Goal: Task Accomplishment & Management: Complete application form

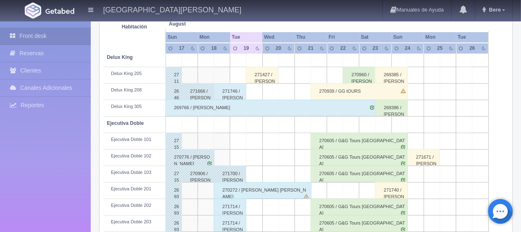
scroll to position [206, 0]
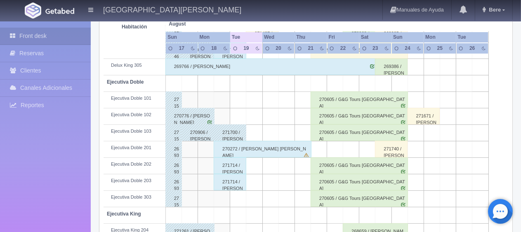
click at [233, 166] on div "271714 / [PERSON_NAME]" at bounding box center [230, 165] width 33 height 16
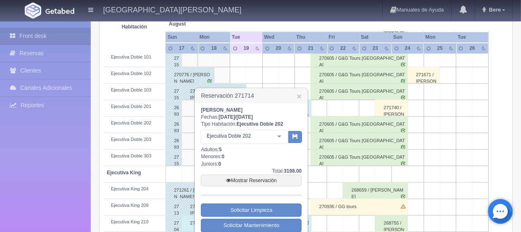
scroll to position [289, 0]
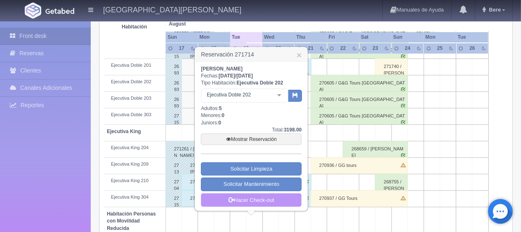
click at [249, 194] on link "Hacer Check-out" at bounding box center [251, 200] width 101 height 14
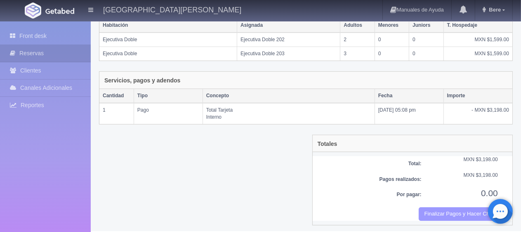
scroll to position [153, 0]
drag, startPoint x: 456, startPoint y: 210, endPoint x: 300, endPoint y: 26, distance: 241.6
click at [456, 210] on button "Finalizar Pagos y Hacer Checkout" at bounding box center [457, 214] width 79 height 14
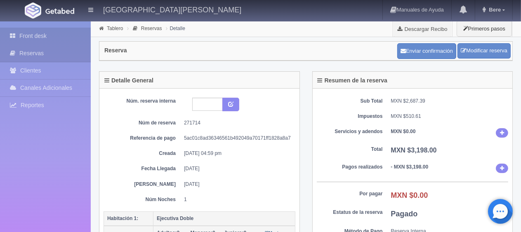
click at [45, 31] on link "Front desk" at bounding box center [45, 36] width 91 height 17
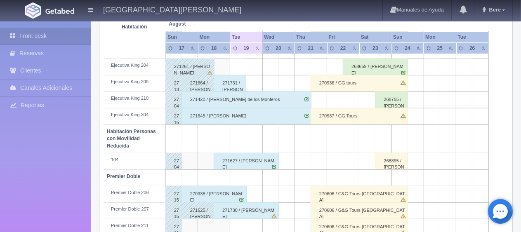
scroll to position [412, 0]
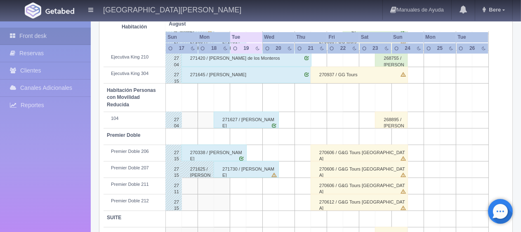
click at [219, 153] on div "270338 / [PERSON_NAME]" at bounding box center [213, 153] width 65 height 16
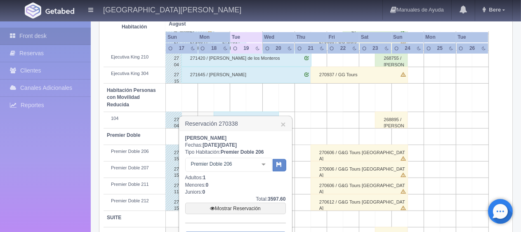
scroll to position [464, 0]
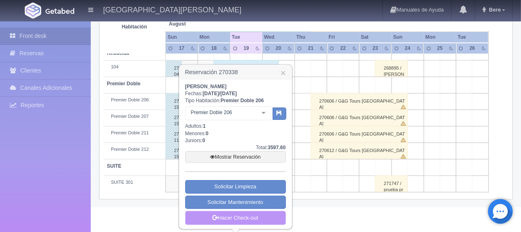
click at [251, 214] on link "Hacer Check-out" at bounding box center [235, 218] width 101 height 14
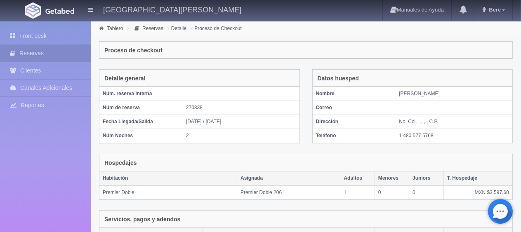
scroll to position [139, 0]
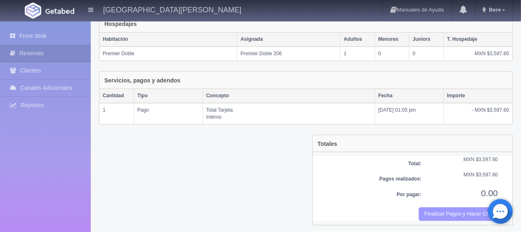
click at [460, 208] on button "Finalizar Pagos y Hacer Checkout" at bounding box center [457, 214] width 79 height 14
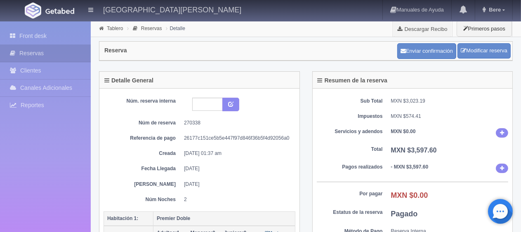
click at [34, 26] on div "Front desk Reservas Clientes [PERSON_NAME] Adicionales [GEOGRAPHIC_DATA] Report…" at bounding box center [45, 137] width 91 height 232
click at [33, 33] on link "Front desk" at bounding box center [45, 36] width 91 height 17
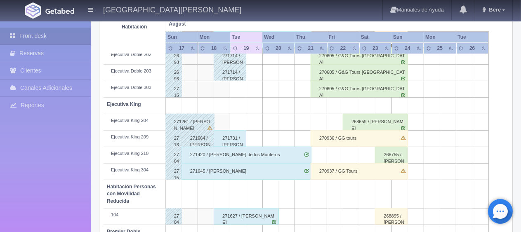
scroll to position [110, 0]
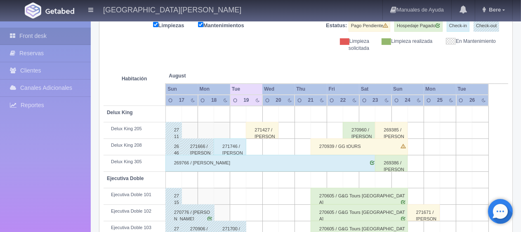
click at [220, 141] on div "271746 / [PERSON_NAME]" at bounding box center [230, 147] width 33 height 16
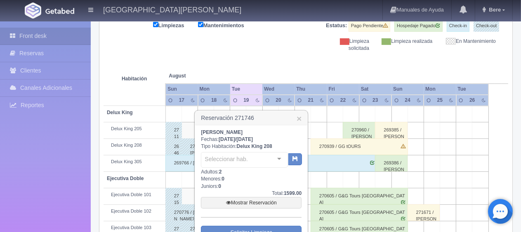
click at [221, 146] on div "[PERSON_NAME]: [DATE] / [DATE] Tipo Habitación: Delux King 208 Seleccionar hab.…" at bounding box center [251, 200] width 101 height 142
click at [302, 118] on h3 "Reservación 271746 ×" at bounding box center [251, 118] width 112 height 14
click at [297, 114] on link "×" at bounding box center [298, 118] width 5 height 9
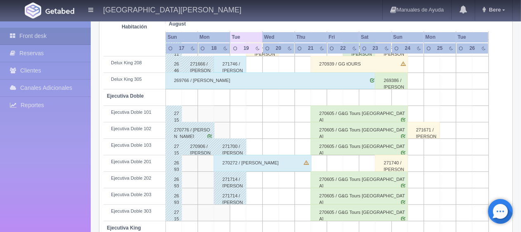
scroll to position [233, 0]
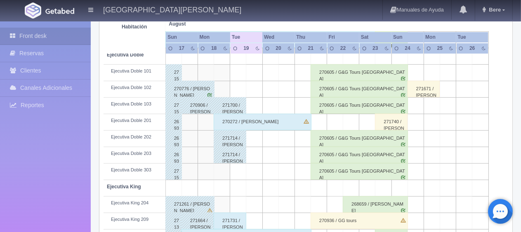
click at [233, 138] on div "271714 / [PERSON_NAME]" at bounding box center [230, 138] width 33 height 16
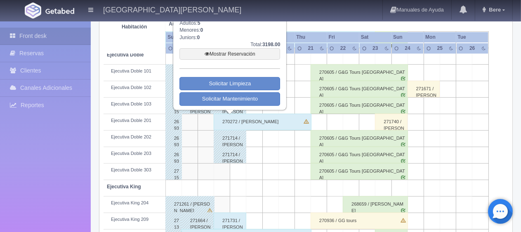
scroll to position [151, 0]
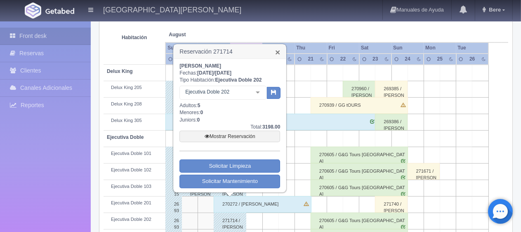
click at [277, 49] on link "×" at bounding box center [277, 52] width 5 height 9
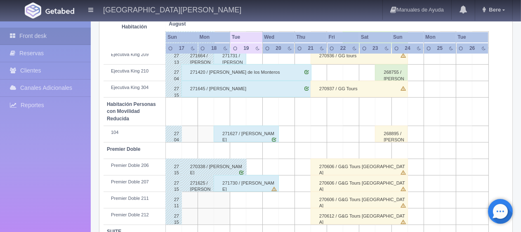
scroll to position [357, 0]
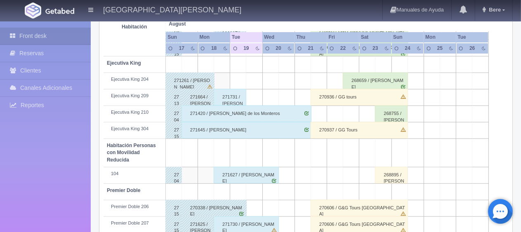
click at [233, 100] on div "271731 / [PERSON_NAME]" at bounding box center [230, 97] width 33 height 16
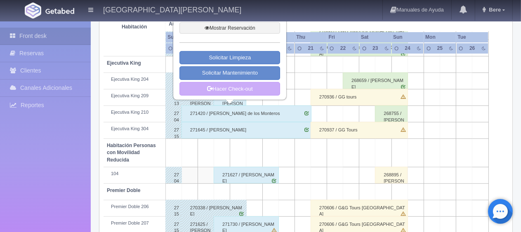
scroll to position [275, 0]
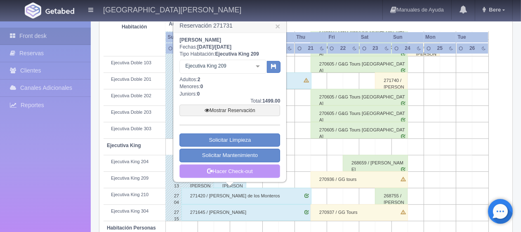
click at [241, 166] on link "Hacer Check-out" at bounding box center [229, 171] width 101 height 14
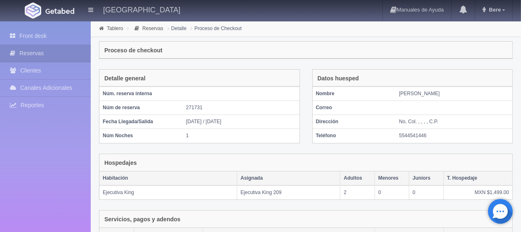
scroll to position [139, 0]
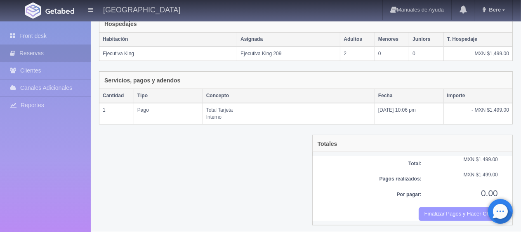
click at [445, 207] on button "Finalizar Pagos y Hacer Checkout" at bounding box center [457, 214] width 79 height 14
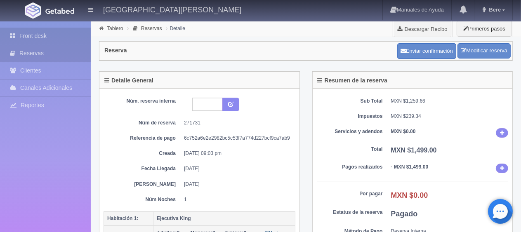
click at [38, 37] on link "Front desk" at bounding box center [45, 36] width 91 height 17
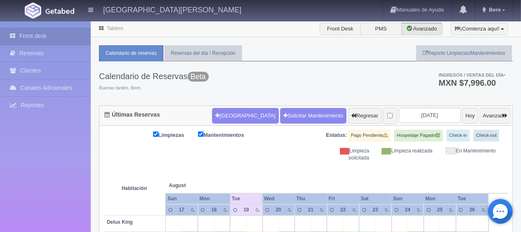
click at [286, 157] on div "Limpiezas Mantenimientos Estatus: Pago Pendiente Hospedaje Pagado Check-in Chec…" at bounding box center [305, 146] width 404 height 32
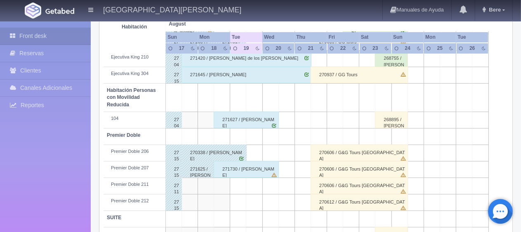
scroll to position [371, 0]
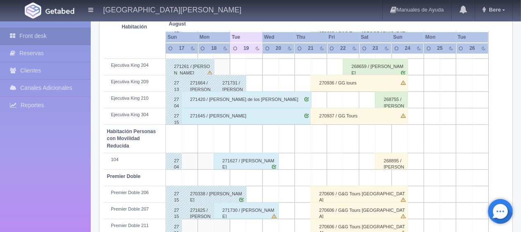
click at [231, 85] on div "271731 / [PERSON_NAME]" at bounding box center [230, 83] width 33 height 16
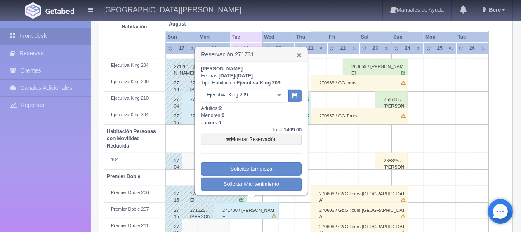
click at [297, 52] on link "×" at bounding box center [298, 55] width 5 height 9
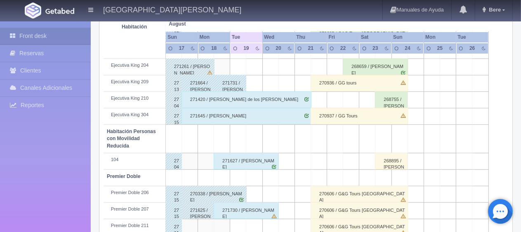
scroll to position [439, 0]
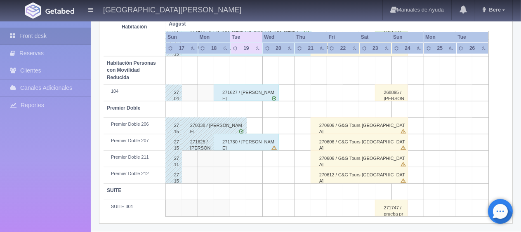
click at [255, 145] on div "271730 / [PERSON_NAME]" at bounding box center [246, 142] width 65 height 16
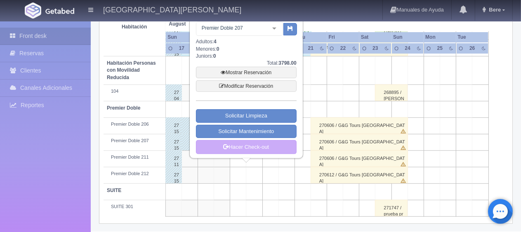
scroll to position [398, 0]
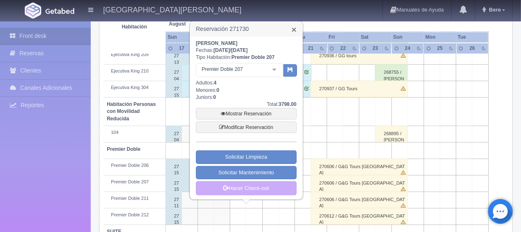
click at [294, 29] on link "×" at bounding box center [293, 29] width 5 height 9
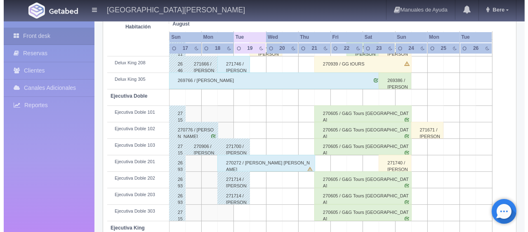
scroll to position [0, 0]
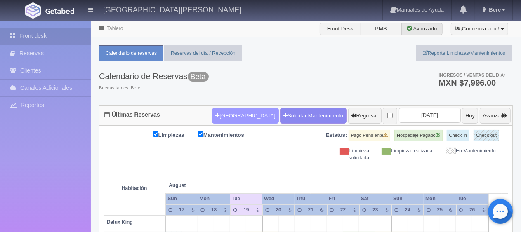
click at [228, 115] on button "[GEOGRAPHIC_DATA]" at bounding box center [245, 116] width 66 height 16
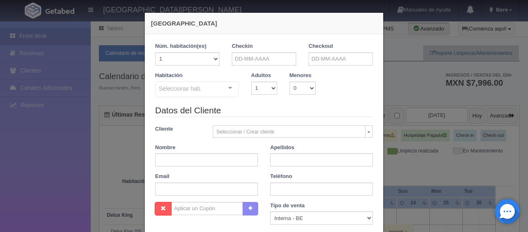
checkbox input "false"
click at [265, 59] on input "text" at bounding box center [264, 58] width 64 height 13
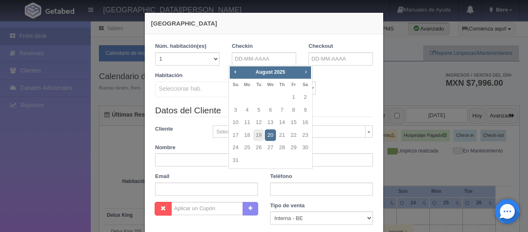
click at [305, 75] on link "Next" at bounding box center [305, 71] width 9 height 9
click at [305, 73] on span "Next" at bounding box center [305, 71] width 7 height 7
click at [308, 136] on link "27" at bounding box center [305, 135] width 11 height 12
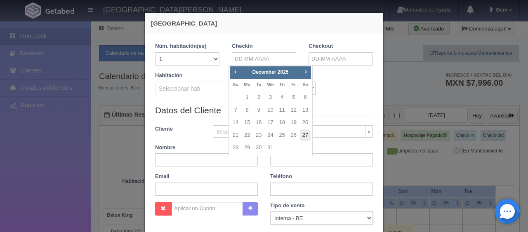
type input "[DATE]"
checkbox input "false"
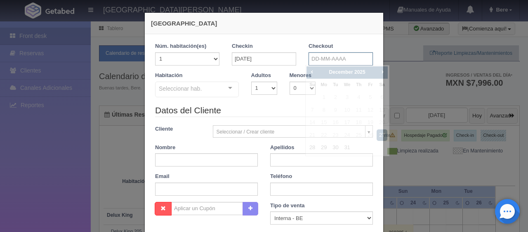
click at [310, 63] on input "text" at bounding box center [340, 58] width 64 height 13
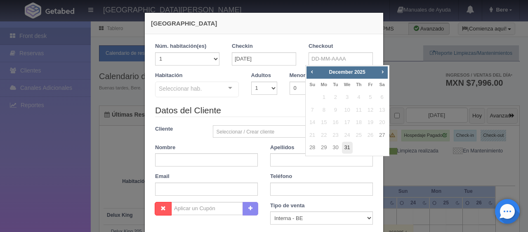
click at [345, 147] on link "31" at bounding box center [347, 148] width 11 height 12
type input "[DATE]"
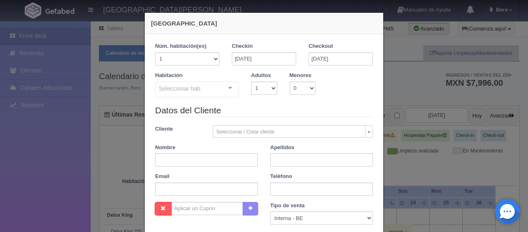
checkbox input "false"
click at [222, 91] on div "Seleccionar hab. SUITE SUITE - Sin asignar SUITE 301 Habitación Personas con Mo…" at bounding box center [197, 90] width 84 height 16
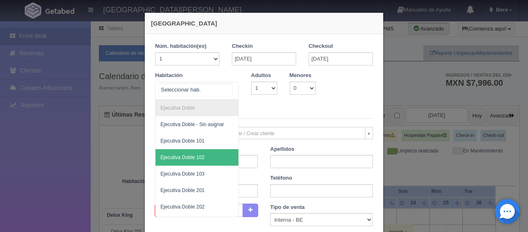
scroll to position [206, 0]
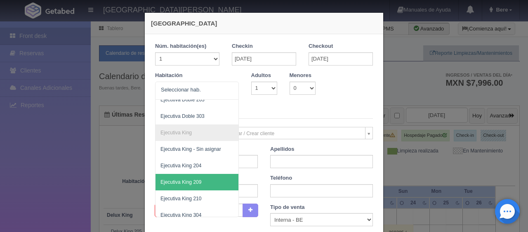
click at [252, 110] on legend "Datos del Cliente" at bounding box center [264, 112] width 218 height 13
click at [227, 90] on div at bounding box center [230, 88] width 16 height 12
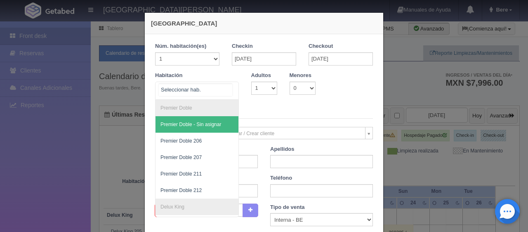
scroll to position [289, 0]
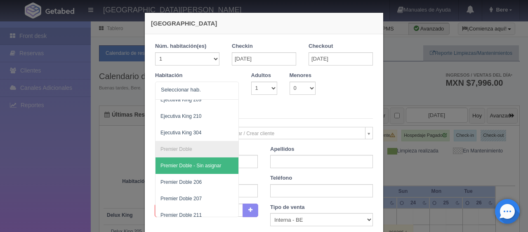
click at [249, 150] on div "Nombre" at bounding box center [206, 157] width 115 height 23
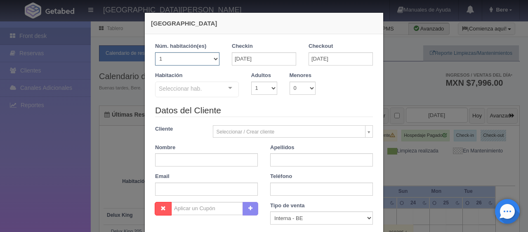
click at [210, 63] on select "1 2 3 4 5 6 7 8 9 10 11 12 13 14 15 16 17 18 19 20" at bounding box center [187, 58] width 64 height 13
select select "7"
click at [155, 52] on select "1 2 3 4 5 6 7 8 9 10 11 12 13 14 15 16 17 18 19 20" at bounding box center [187, 58] width 64 height 13
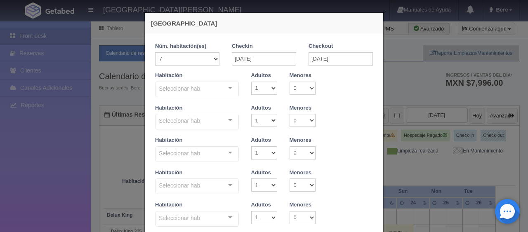
click at [205, 90] on div "Seleccionar hab." at bounding box center [197, 90] width 84 height 16
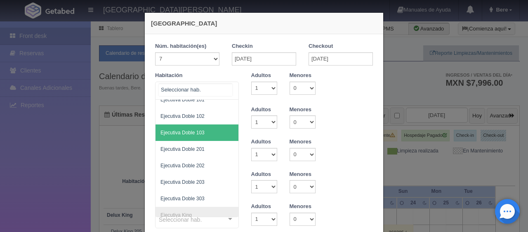
scroll to position [82, 0]
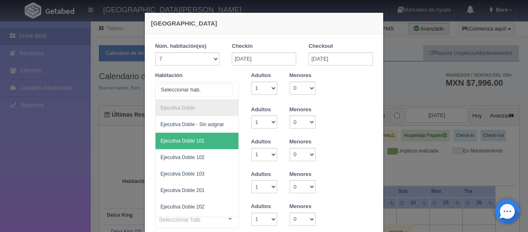
click at [202, 141] on span "Ejecutiva Doble 101" at bounding box center [224, 141] width 139 height 16
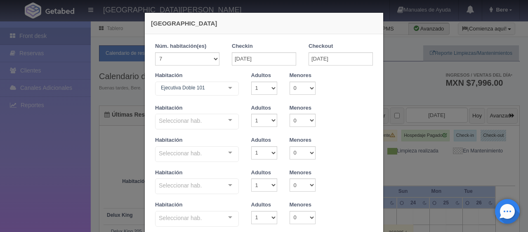
checkbox input "false"
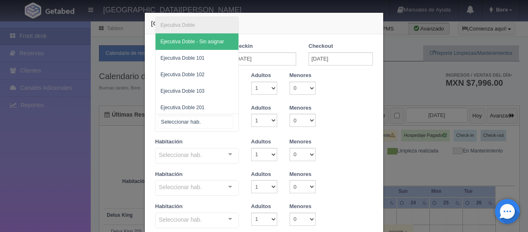
click at [208, 127] on div at bounding box center [197, 123] width 84 height 18
type input "36372.00"
checkbox input "false"
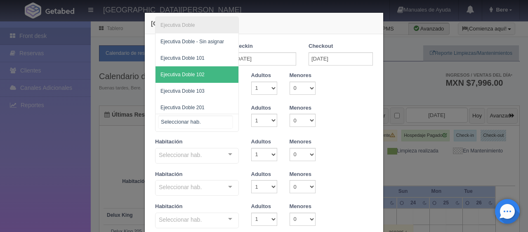
click at [213, 77] on span "Ejecutiva Doble 102" at bounding box center [196, 74] width 83 height 16
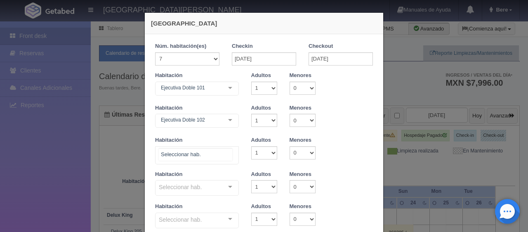
click at [202, 157] on div at bounding box center [197, 155] width 84 height 18
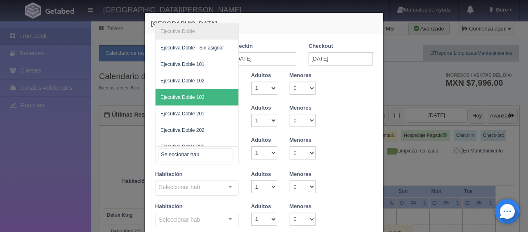
click at [208, 101] on span "Ejecutiva Doble 103" at bounding box center [196, 97] width 83 height 16
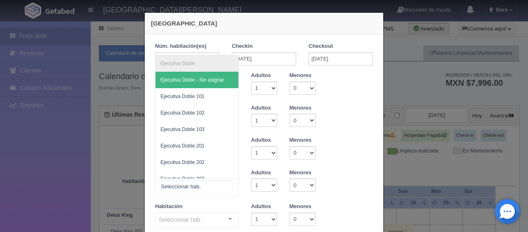
click at [206, 186] on div at bounding box center [197, 188] width 84 height 18
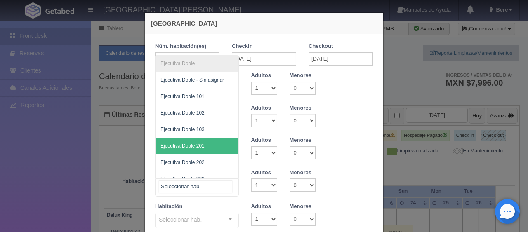
click at [203, 143] on span "Ejecutiva Doble 201" at bounding box center [196, 146] width 83 height 16
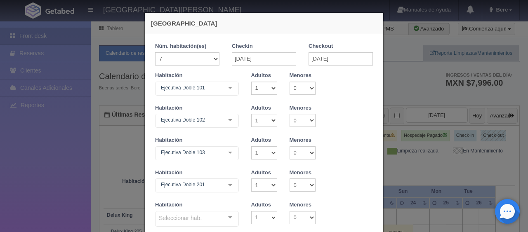
scroll to position [41, 0]
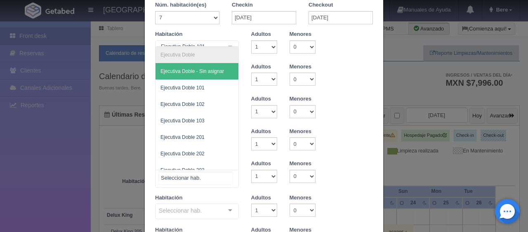
click at [218, 171] on div "Ejecutiva Doble Ejecutiva Doble - Sin asignar Ejecutiva Doble 101 Ejecutiva Dob…" at bounding box center [197, 179] width 84 height 18
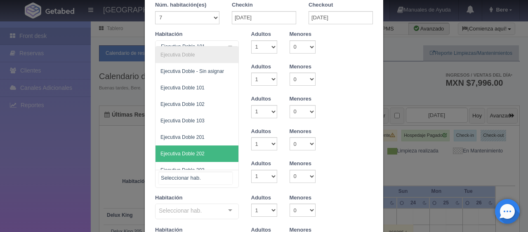
click at [211, 154] on span "Ejecutiva Doble 202" at bounding box center [196, 154] width 83 height 16
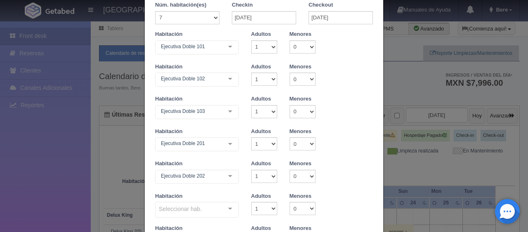
scroll to position [82, 0]
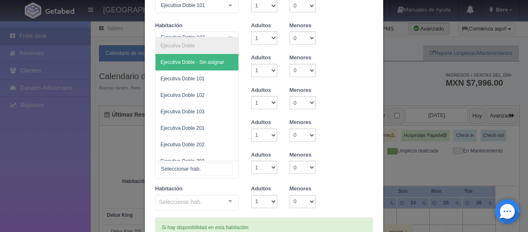
click at [214, 174] on div at bounding box center [197, 170] width 84 height 18
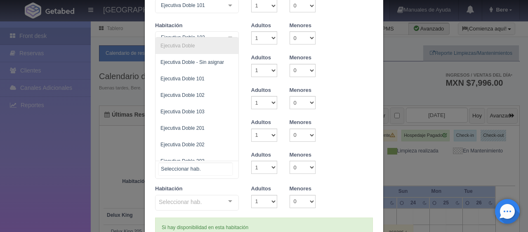
scroll to position [25, 0]
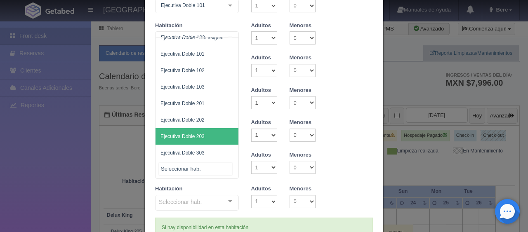
click at [206, 136] on span "Ejecutiva Doble 203" at bounding box center [196, 136] width 83 height 16
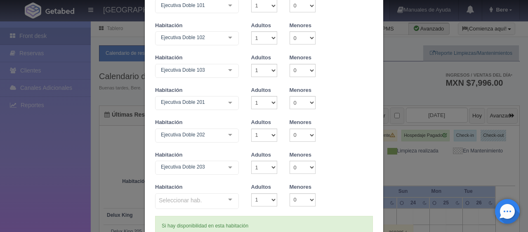
click at [208, 202] on div "Seleccionar hab." at bounding box center [197, 201] width 84 height 16
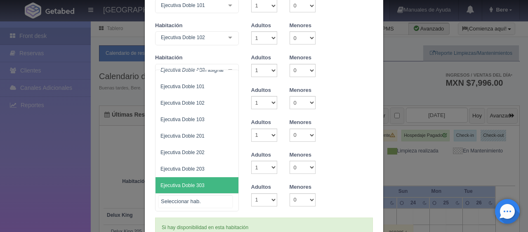
click at [201, 183] on span "Ejecutiva Doble 303" at bounding box center [196, 185] width 83 height 16
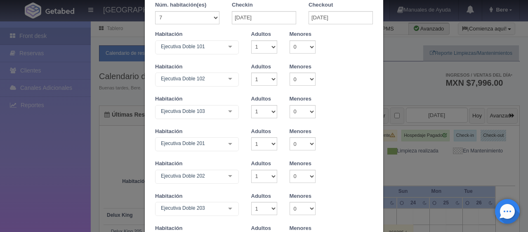
scroll to position [0, 0]
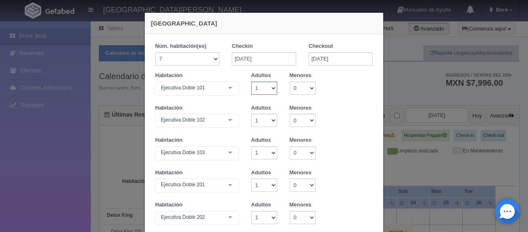
click at [264, 90] on select "1 2 3 4 5 6 7 8 9 10" at bounding box center [264, 88] width 26 height 13
select select "4"
click at [251, 82] on select "1 2 3 4 5 6 7 8 9 10" at bounding box center [264, 88] width 26 height 13
checkbox input "false"
drag, startPoint x: 262, startPoint y: 121, endPoint x: 262, endPoint y: 126, distance: 5.0
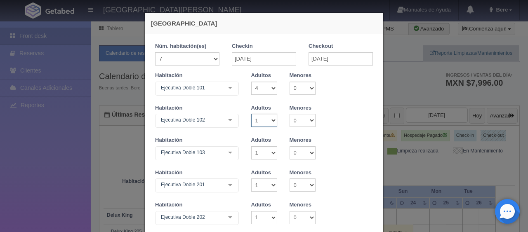
click at [263, 123] on select "1 2 3 4 5 6 7 8 9 10" at bounding box center [264, 120] width 26 height 13
type input "39052.00"
checkbox input "false"
select select "4"
click at [251, 114] on select "1 2 3 4 5 6 7 8 9 10" at bounding box center [264, 120] width 26 height 13
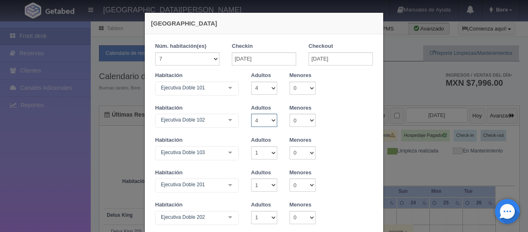
checkbox input "false"
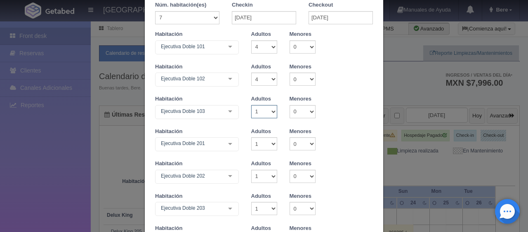
click at [264, 116] on select "1 2 3 4 5 6 7 8 9 10" at bounding box center [264, 111] width 26 height 13
type input "41732.00"
checkbox input "false"
select select "4"
click at [251, 105] on select "1 2 3 4 5 6 7 8 9 10" at bounding box center [264, 111] width 26 height 13
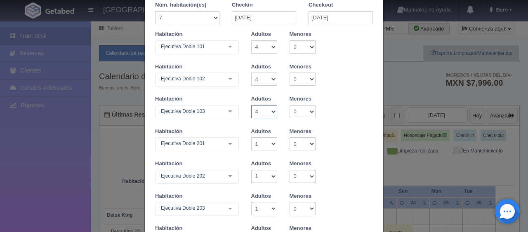
checkbox input "false"
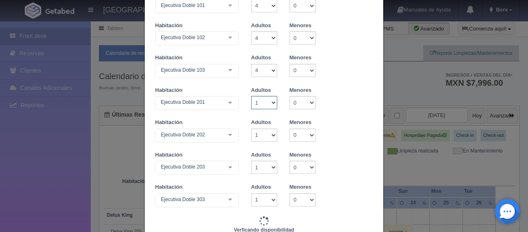
type input "44412.00"
checkbox input "false"
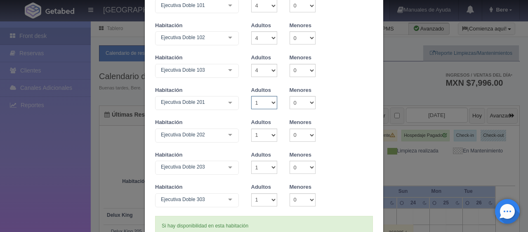
click at [265, 103] on select "1 2 3 4 5 6 7 8 9 10" at bounding box center [264, 102] width 26 height 13
select select "4"
click at [251, 96] on select "1 2 3 4 5 6 7 8 9 10" at bounding box center [264, 102] width 26 height 13
checkbox input "false"
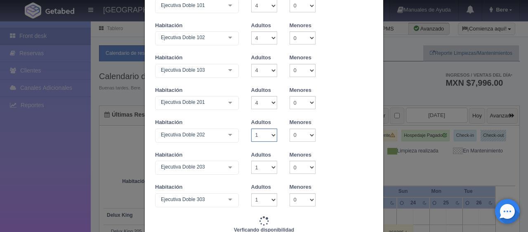
click at [259, 136] on select "1 2 3 4 5 6 7 8 9 10" at bounding box center [264, 135] width 26 height 13
type input "47092.00"
checkbox input "false"
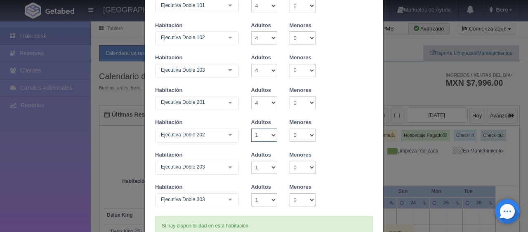
scroll to position [124, 0]
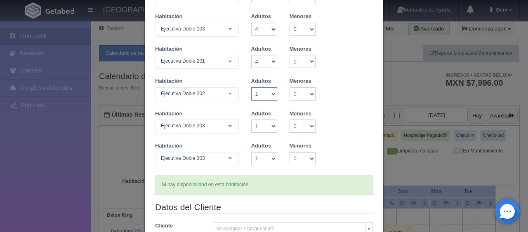
click at [262, 92] on select "1 2 3 4 5 6 7 8 9 10" at bounding box center [264, 93] width 26 height 13
select select "4"
click at [251, 87] on select "1 2 3 4 5 6 7 8 9 10" at bounding box center [264, 93] width 26 height 13
checkbox input "false"
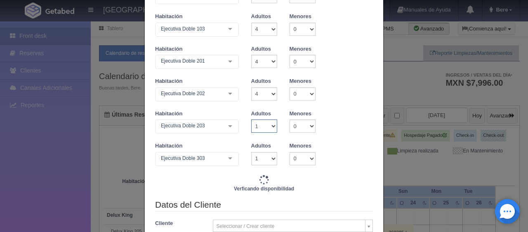
click at [262, 128] on select "1 2 3 4 5 6 7 8 9 10" at bounding box center [264, 126] width 26 height 13
type input "49772.00"
checkbox input "false"
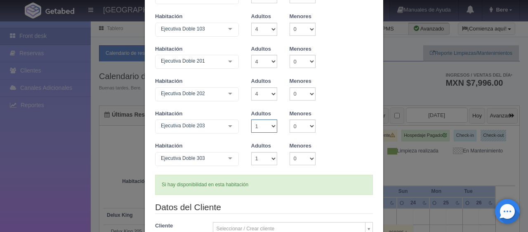
select select "4"
click at [251, 120] on select "1 2 3 4 5 6 7 8 9 10" at bounding box center [264, 126] width 26 height 13
checkbox input "false"
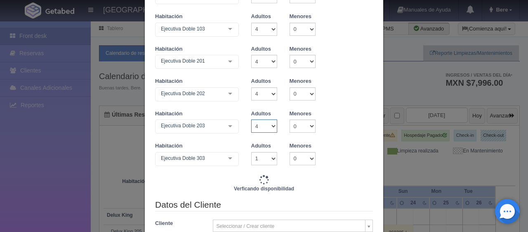
scroll to position [165, 0]
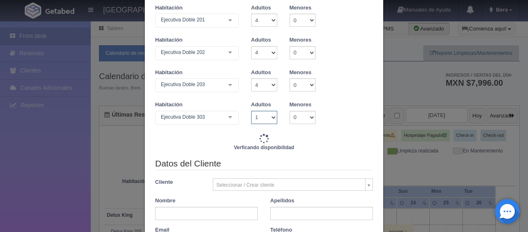
click at [270, 113] on select "1 2 3 4 5 6 7 8 9 10" at bounding box center [264, 117] width 26 height 13
type input "52452.00"
checkbox input "false"
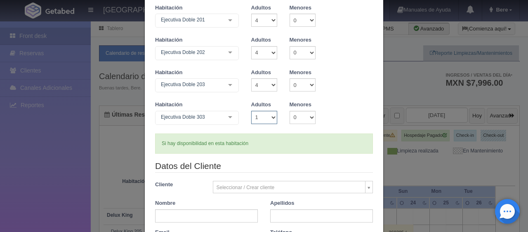
select select "4"
click at [251, 111] on select "1 2 3 4 5 6 7 8 9 10" at bounding box center [264, 117] width 26 height 13
checkbox input "false"
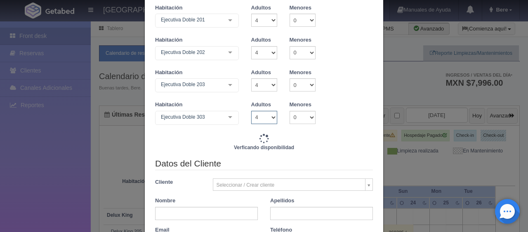
type input "55132.00"
checkbox input "false"
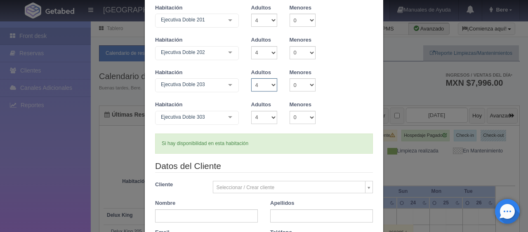
click at [263, 89] on select "1 2 3 4 5 6 7 8 9 10" at bounding box center [264, 84] width 26 height 13
click at [285, 128] on div "Habitación Ejecutiva Doble 303 Ejecutiva Doble Ejecutiva Doble - Sin asignar Ej…" at bounding box center [264, 117] width 230 height 33
click at [270, 120] on select "1 2 3 4 5 6 7 8 9 10" at bounding box center [264, 117] width 26 height 13
select select "2"
click at [251, 111] on select "1 2 3 4 5 6 7 8 9 10" at bounding box center [264, 117] width 26 height 13
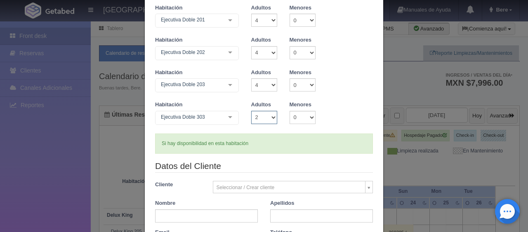
checkbox input "false"
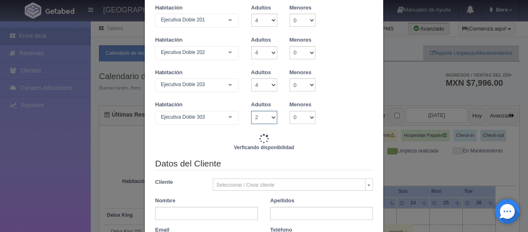
type input "53452.00"
checkbox input "false"
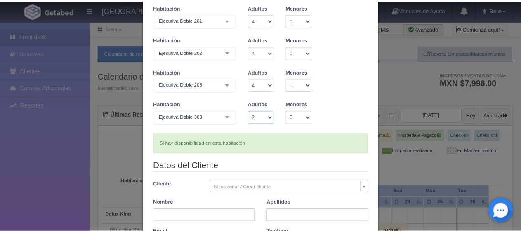
scroll to position [124, 0]
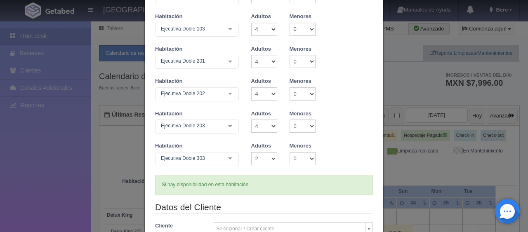
click at [332, 128] on div "Habitación Ejecutiva Doble 203 Ejecutiva Doble Ejecutiva Doble - Sin asignar Ej…" at bounding box center [264, 126] width 230 height 33
click at [54, 152] on div "[GEOGRAPHIC_DATA] 1 Núm. habitación(es) 1 2 3 4 5 6 7 8 9 10 11 12 13 14 15 16 …" at bounding box center [264, 116] width 528 height 232
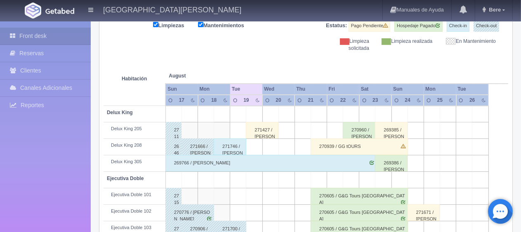
scroll to position [68, 0]
